Goal: Task Accomplishment & Management: Complete application form

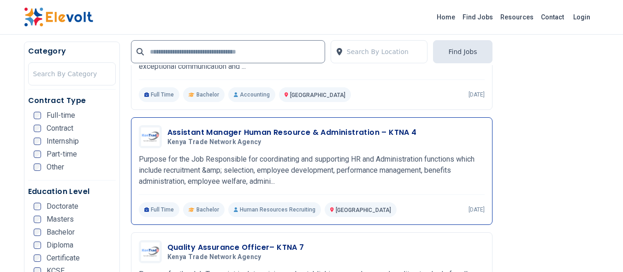
scroll to position [599, 0]
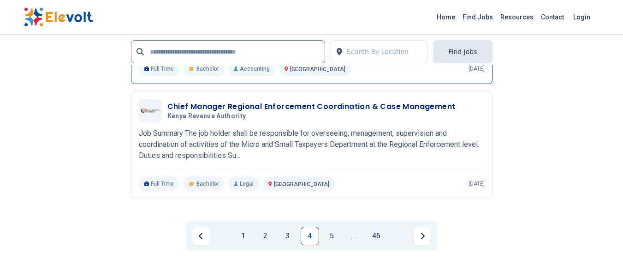
scroll to position [2162, 0]
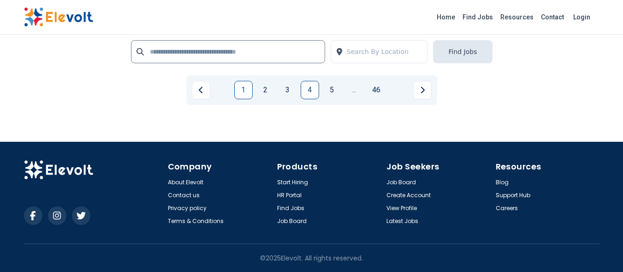
click at [246, 90] on link "1" at bounding box center [243, 90] width 18 height 18
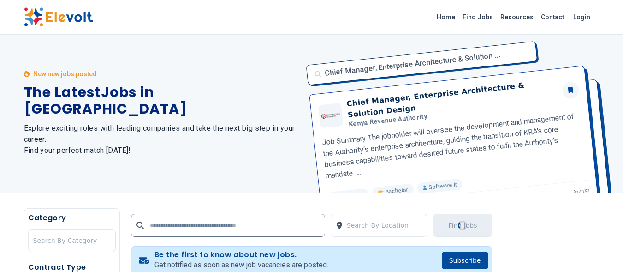
scroll to position [0, 0]
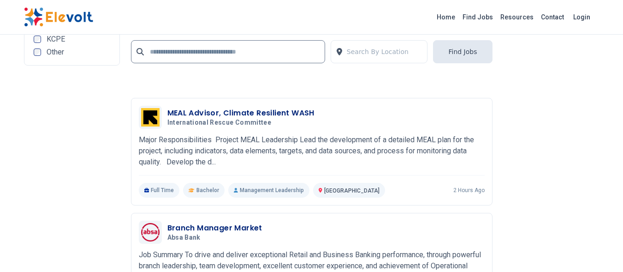
scroll to position [2121, 0]
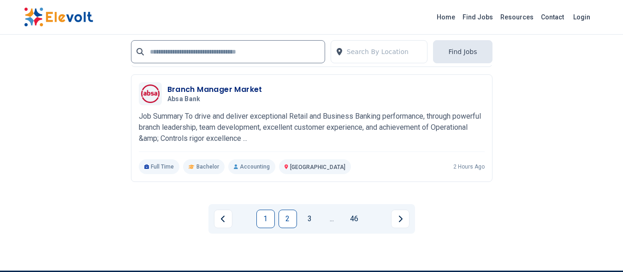
click at [286, 219] on link "2" at bounding box center [287, 218] width 18 height 18
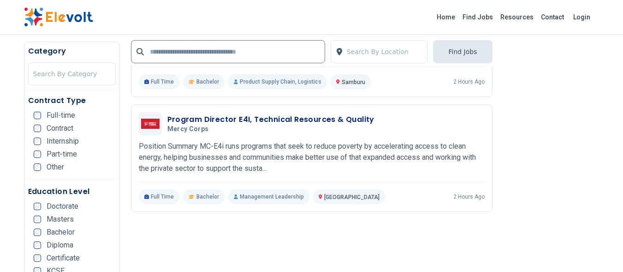
scroll to position [830, 0]
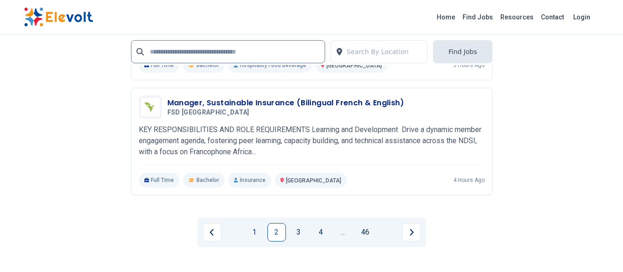
scroll to position [2251, 0]
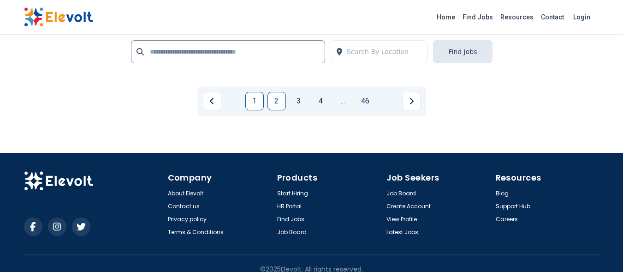
click at [254, 92] on link "1" at bounding box center [254, 101] width 18 height 18
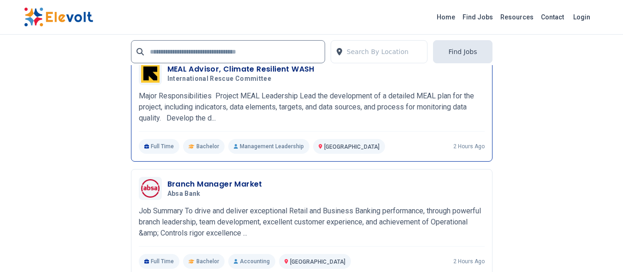
scroll to position [2167, 0]
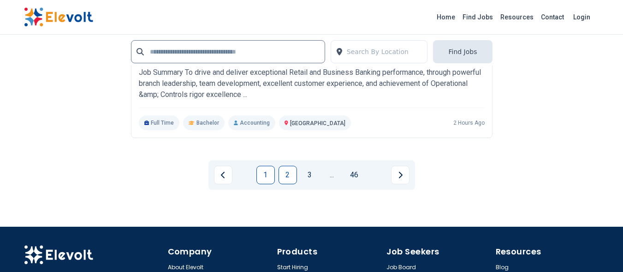
click at [290, 176] on link "2" at bounding box center [287, 174] width 18 height 18
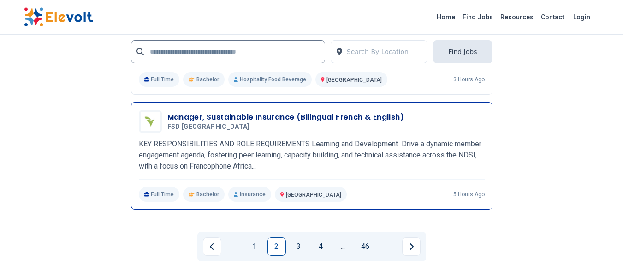
scroll to position [2121, 0]
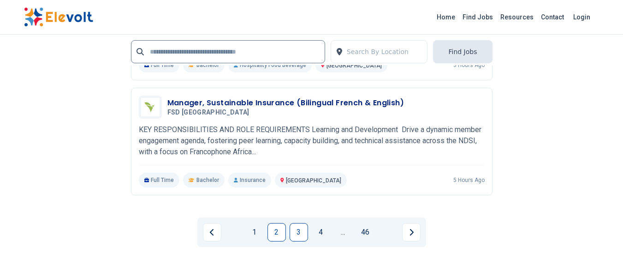
click at [295, 223] on link "3" at bounding box center [299, 232] width 18 height 18
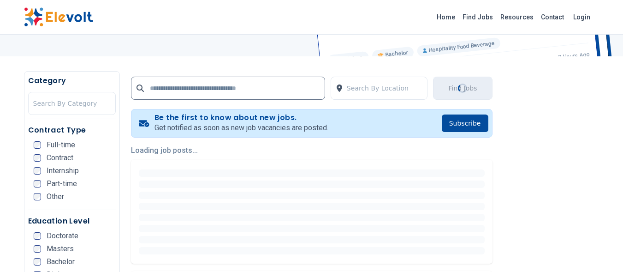
scroll to position [184, 0]
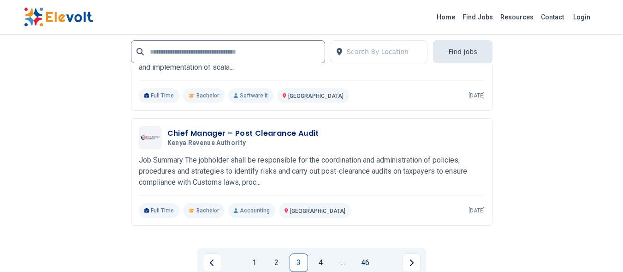
scroll to position [2028, 0]
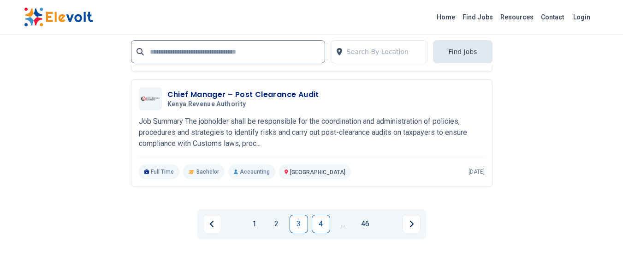
click at [319, 224] on link "4" at bounding box center [321, 223] width 18 height 18
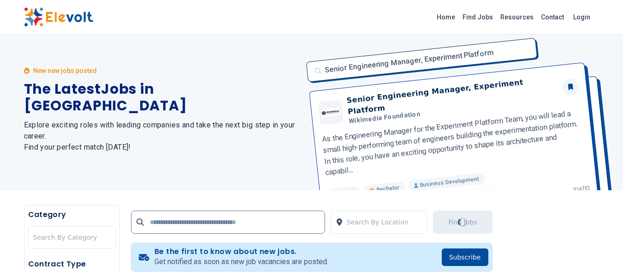
scroll to position [0, 0]
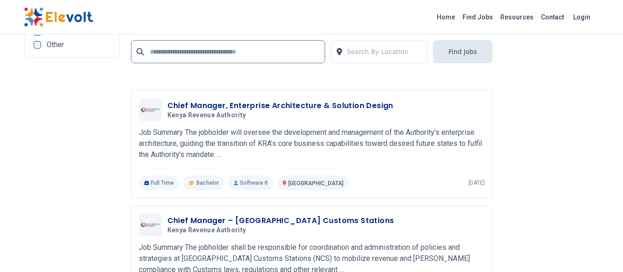
scroll to position [2028, 0]
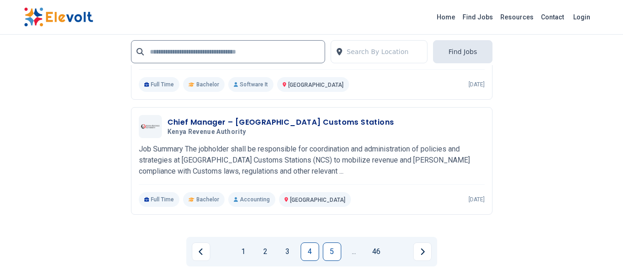
click at [331, 253] on link "5" at bounding box center [332, 251] width 18 height 18
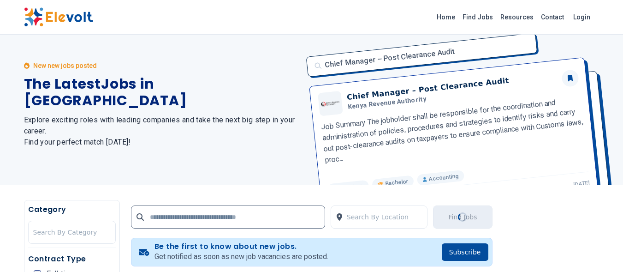
scroll to position [0, 0]
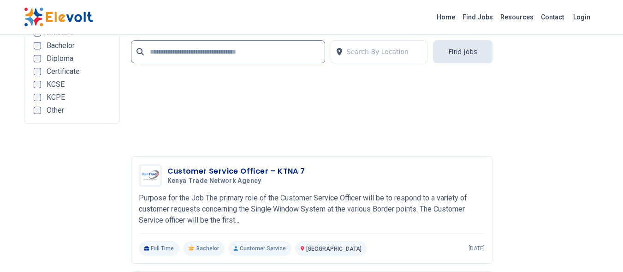
scroll to position [1844, 0]
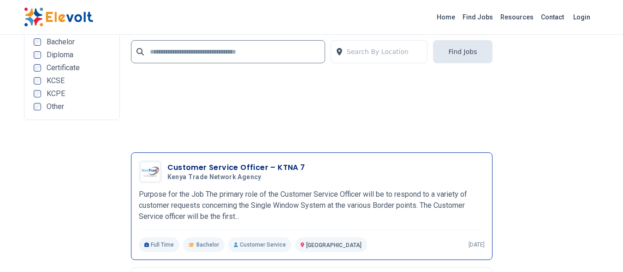
click at [287, 213] on p "Purpose for the Job The primary role of the Customer Service Officer will be to…" at bounding box center [312, 205] width 346 height 33
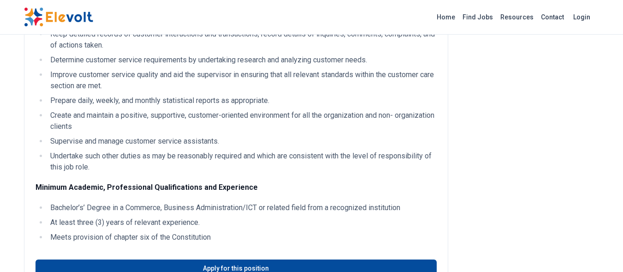
scroll to position [323, 0]
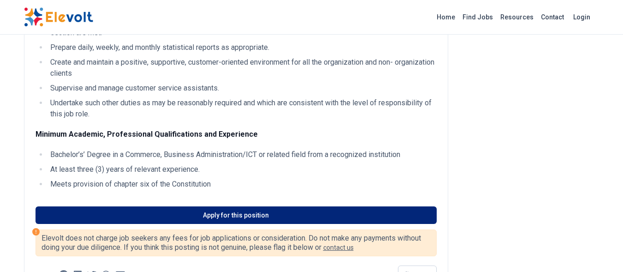
click at [238, 224] on link "Apply for this position" at bounding box center [235, 215] width 401 height 18
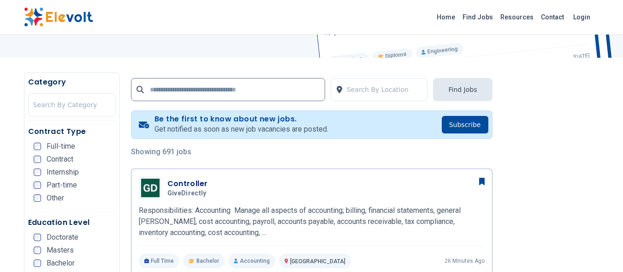
scroll to position [184, 0]
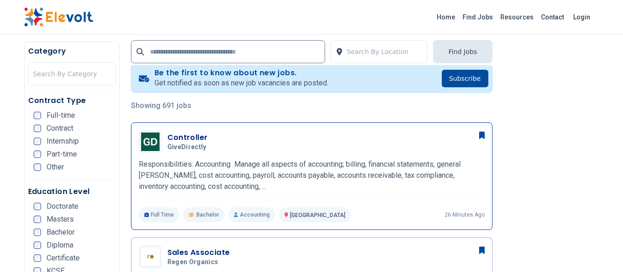
click at [265, 177] on p "Responsibilities: Accounting Manage all aspects of accounting; billing, financi…" at bounding box center [312, 175] width 346 height 33
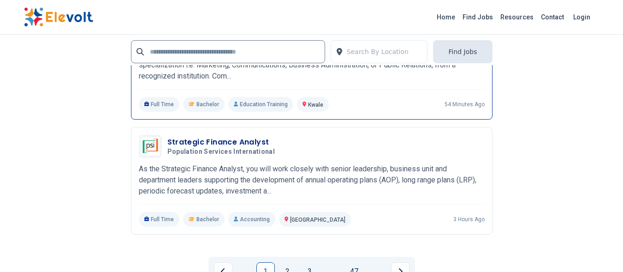
scroll to position [2213, 0]
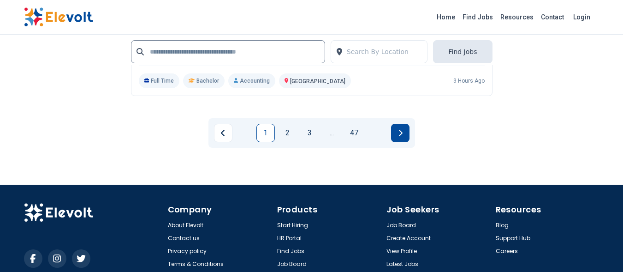
click at [401, 134] on icon "Next page" at bounding box center [400, 132] width 4 height 6
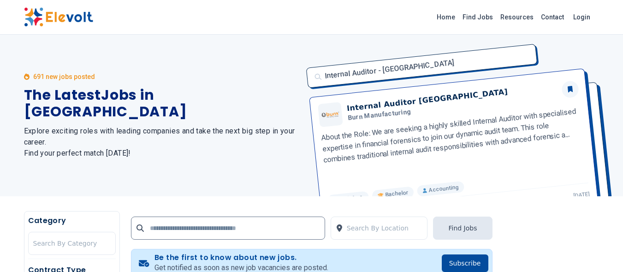
scroll to position [125, 0]
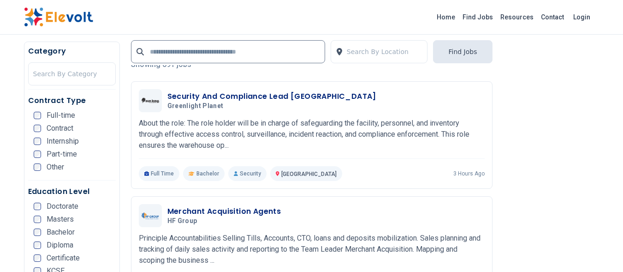
scroll to position [230, 0]
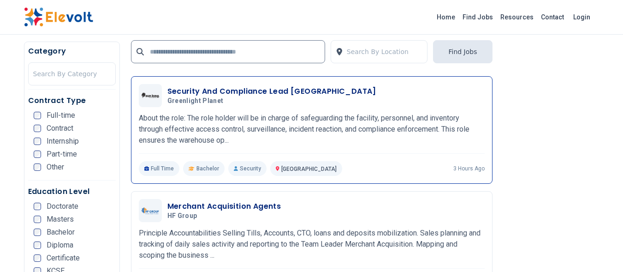
click at [238, 87] on h3 "Security And Compliance Lead [GEOGRAPHIC_DATA]" at bounding box center [271, 91] width 209 height 11
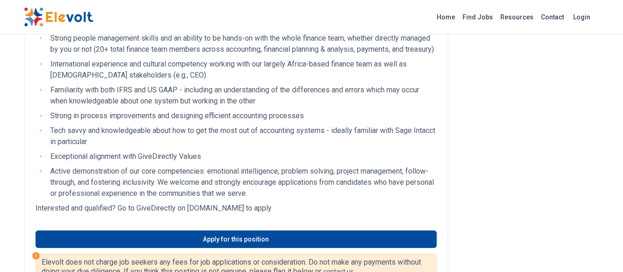
scroll to position [830, 0]
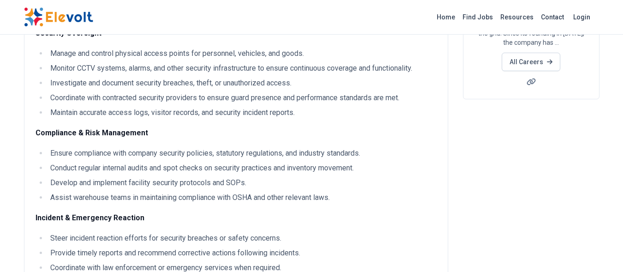
scroll to position [184, 0]
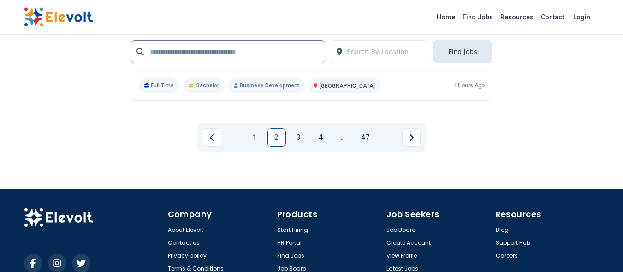
scroll to position [2213, 0]
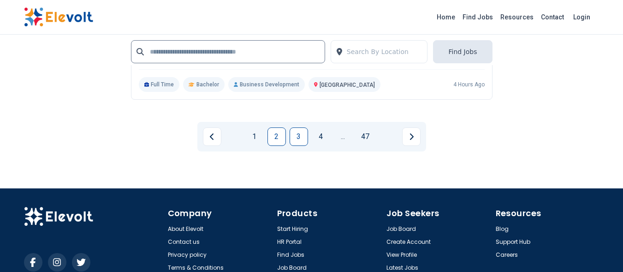
click at [298, 127] on link "3" at bounding box center [299, 136] width 18 height 18
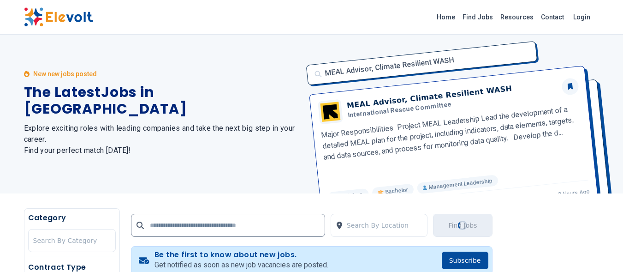
scroll to position [0, 0]
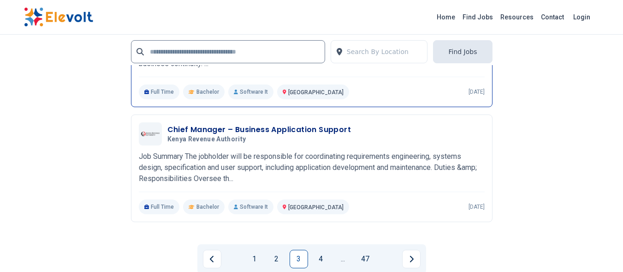
scroll to position [2121, 0]
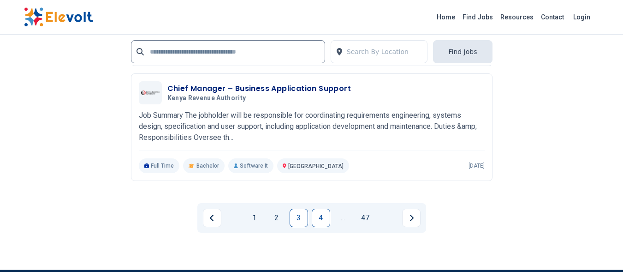
click at [319, 219] on link "4" at bounding box center [321, 217] width 18 height 18
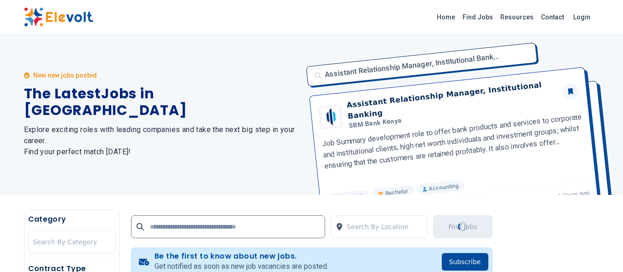
scroll to position [0, 0]
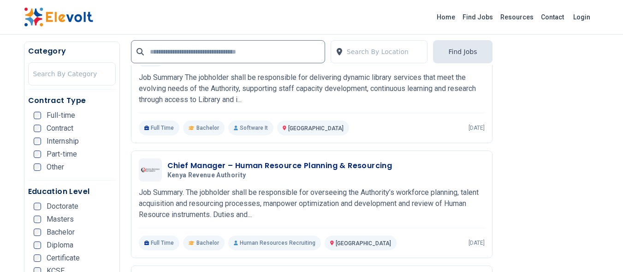
scroll to position [1567, 0]
